Goal: Task Accomplishment & Management: Manage account settings

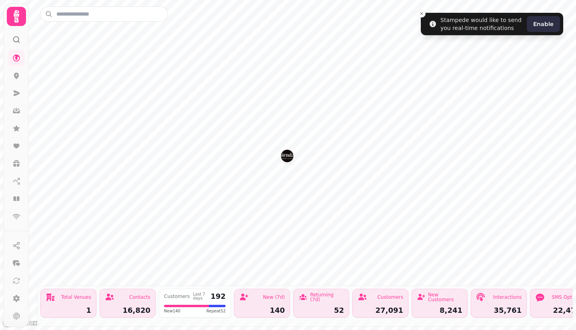
click at [199, 293] on div "Last 7 days" at bounding box center [200, 297] width 14 height 8
click at [144, 295] on div "Contacts" at bounding box center [128, 298] width 46 height 10
click at [283, 157] on img "The Cairndale Hotel & Spa" at bounding box center [287, 156] width 12 height 12
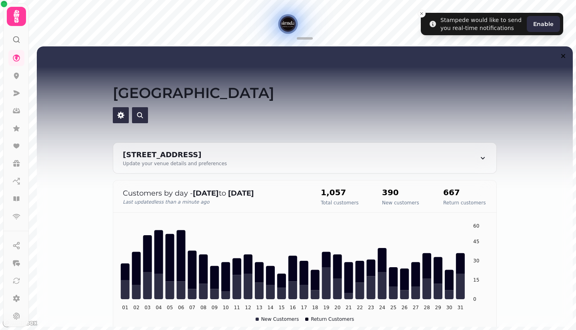
click at [16, 20] on icon at bounding box center [16, 16] width 16 height 16
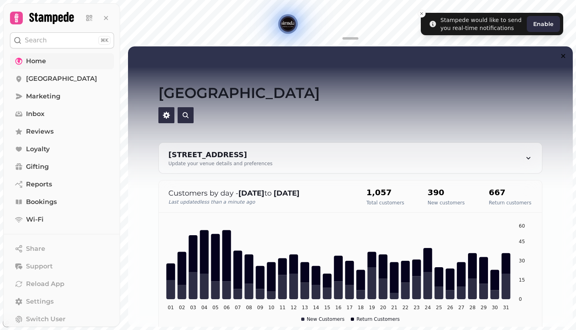
click at [43, 62] on span "Home" at bounding box center [36, 61] width 20 height 10
click at [44, 76] on span "[GEOGRAPHIC_DATA]" at bounding box center [61, 79] width 71 height 10
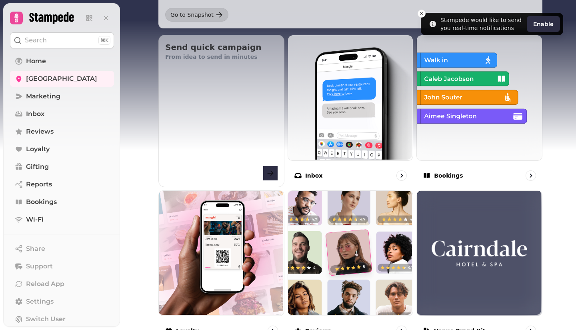
scroll to position [374, 0]
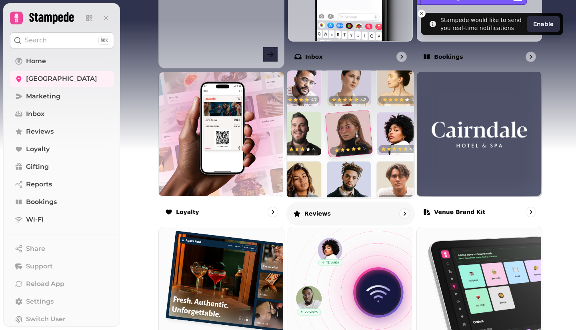
click at [313, 212] on p "Reviews" at bounding box center [317, 213] width 26 height 8
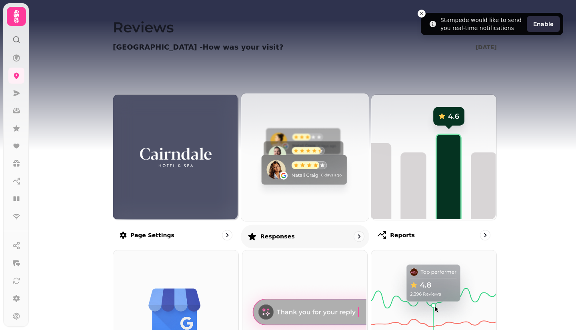
click at [283, 237] on p "Responses" at bounding box center [277, 237] width 34 height 8
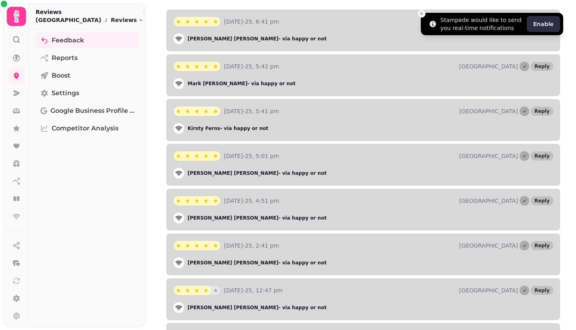
click at [420, 15] on icon "Close toast" at bounding box center [421, 13] width 5 height 5
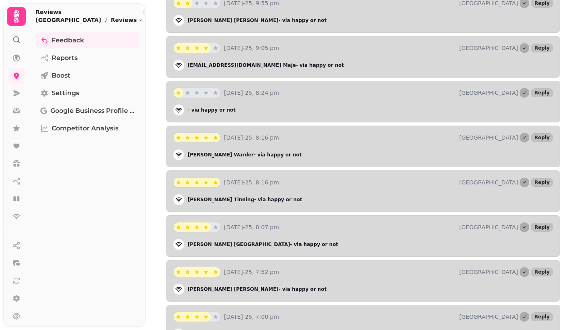
scroll to position [9830, 0]
